Goal: Transaction & Acquisition: Purchase product/service

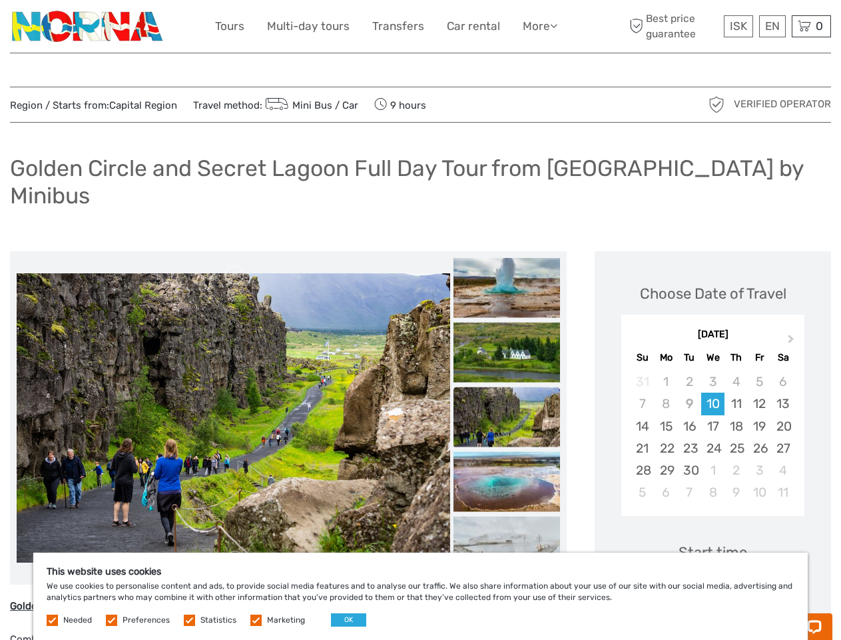
click at [539, 26] on link "More" at bounding box center [540, 26] width 35 height 19
click at [555, 25] on icon at bounding box center [553, 25] width 7 height 11
click at [738, 26] on span "ISK" at bounding box center [738, 25] width 17 height 13
click at [772, 26] on div "EN English Español Deutsch" at bounding box center [772, 26] width 27 height 22
click at [811, 26] on div "0 Items Total 0 ISK Checkout The shopping cart is empty." at bounding box center [811, 26] width 39 height 22
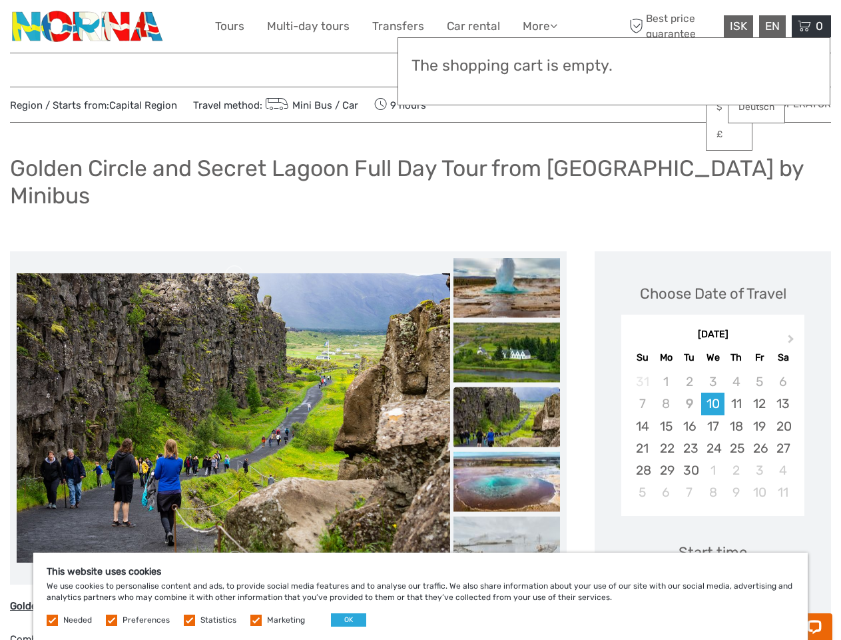
click at [233, 391] on img at bounding box center [234, 417] width 434 height 289
click at [235, 264] on link at bounding box center [234, 274] width 21 height 21
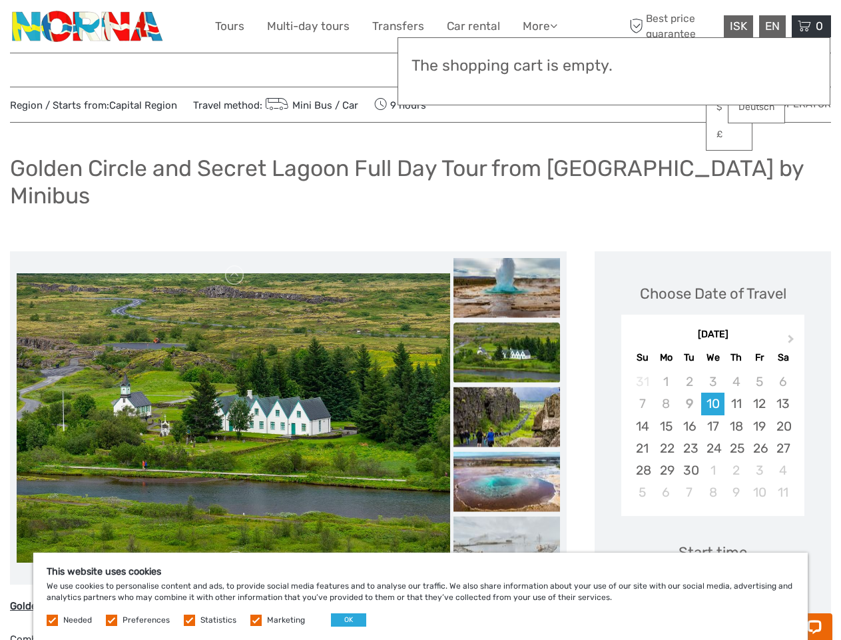
click at [235, 550] on link at bounding box center [234, 560] width 21 height 21
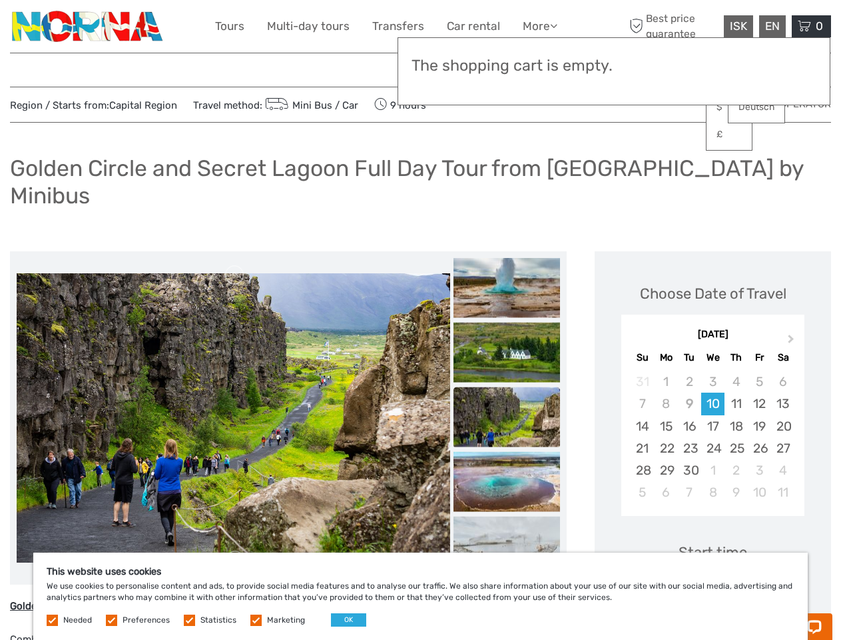
click at [507, 67] on h3 "The shopping cart is empty." at bounding box center [614, 66] width 405 height 19
